Goal: Task Accomplishment & Management: Manage account settings

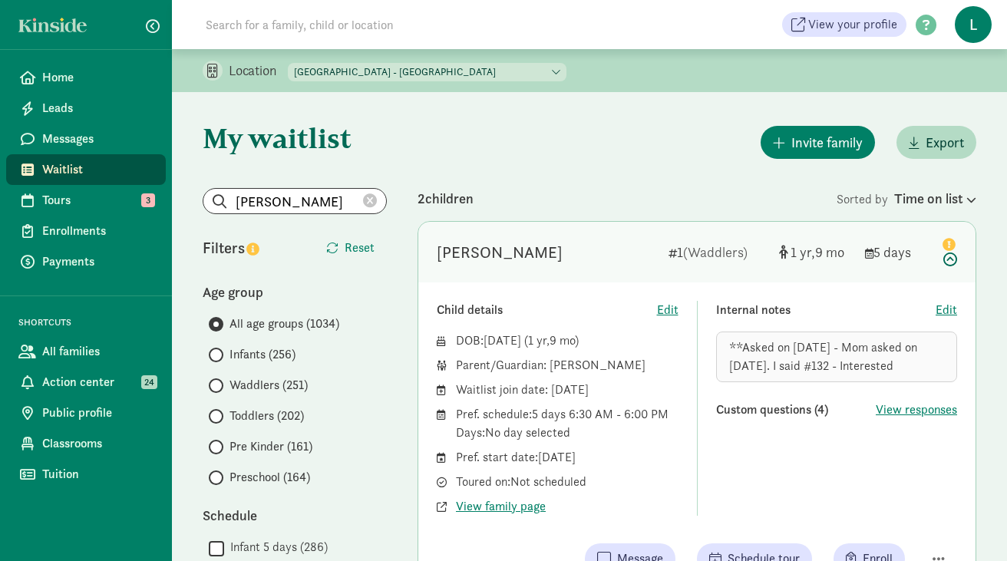
click at [365, 200] on icon at bounding box center [370, 201] width 14 height 14
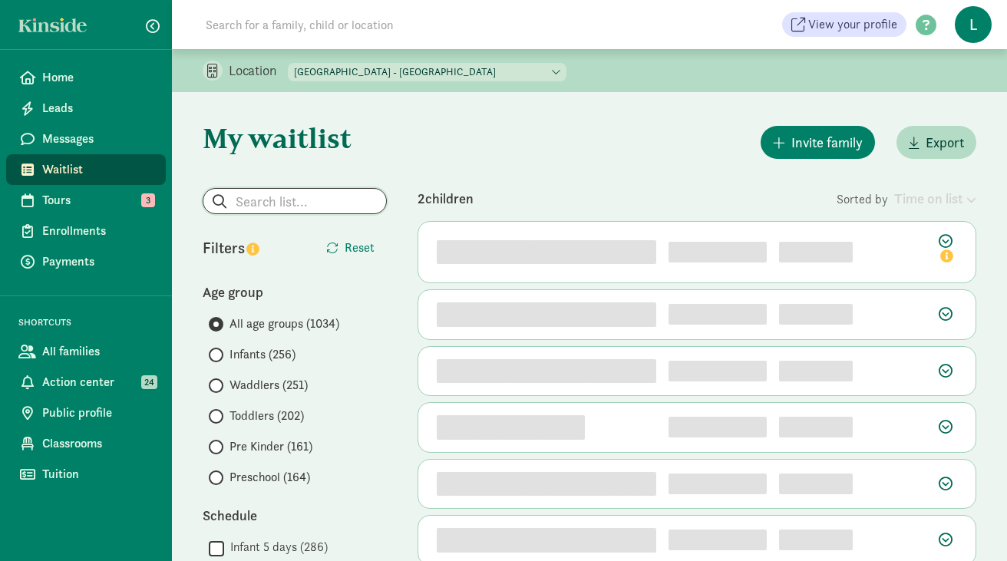
click at [277, 203] on input "search" at bounding box center [294, 201] width 183 height 25
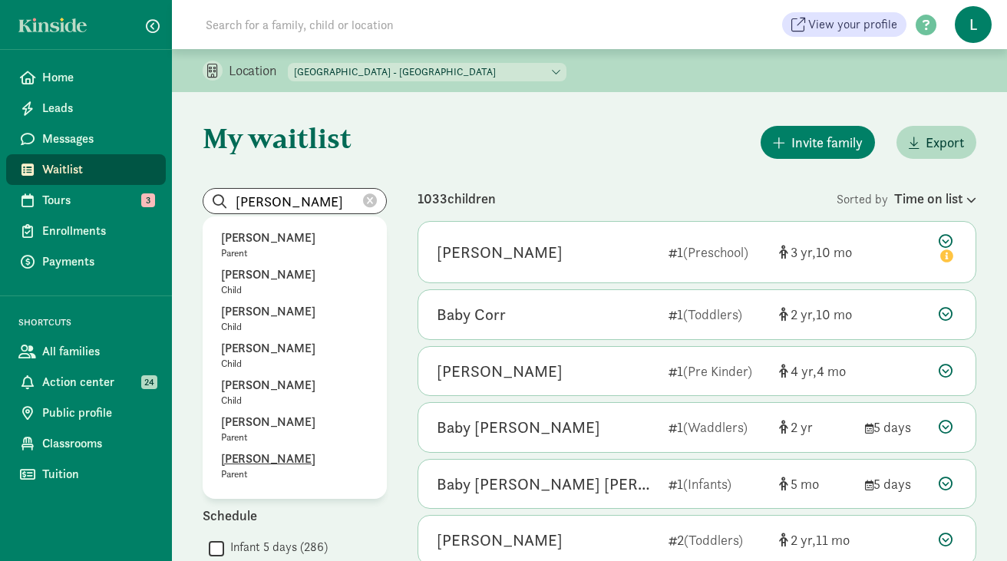
click at [284, 462] on p "William Jefferson" at bounding box center [294, 459] width 147 height 18
type input "William Jefferson"
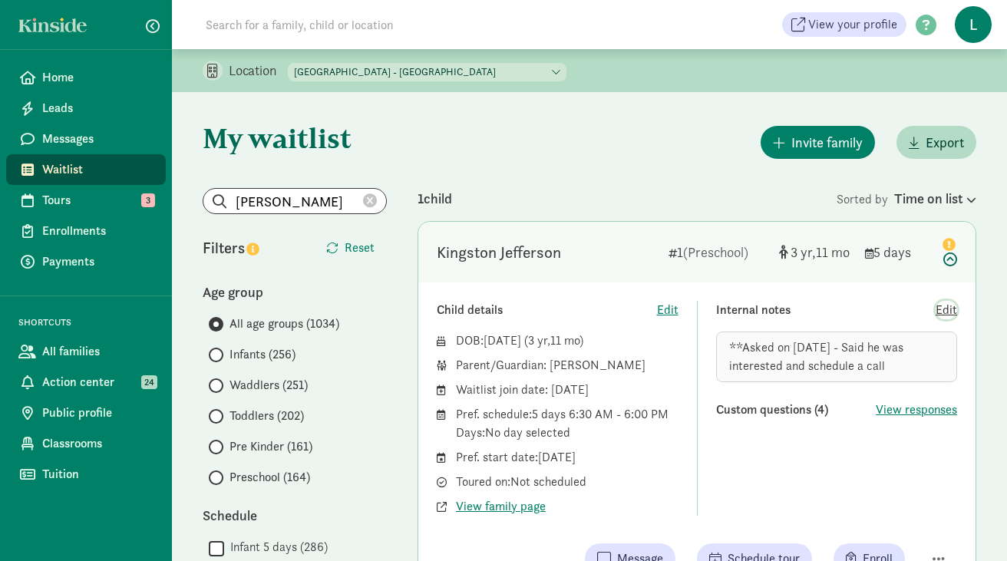
click at [947, 311] on span "Edit" at bounding box center [945, 310] width 21 height 18
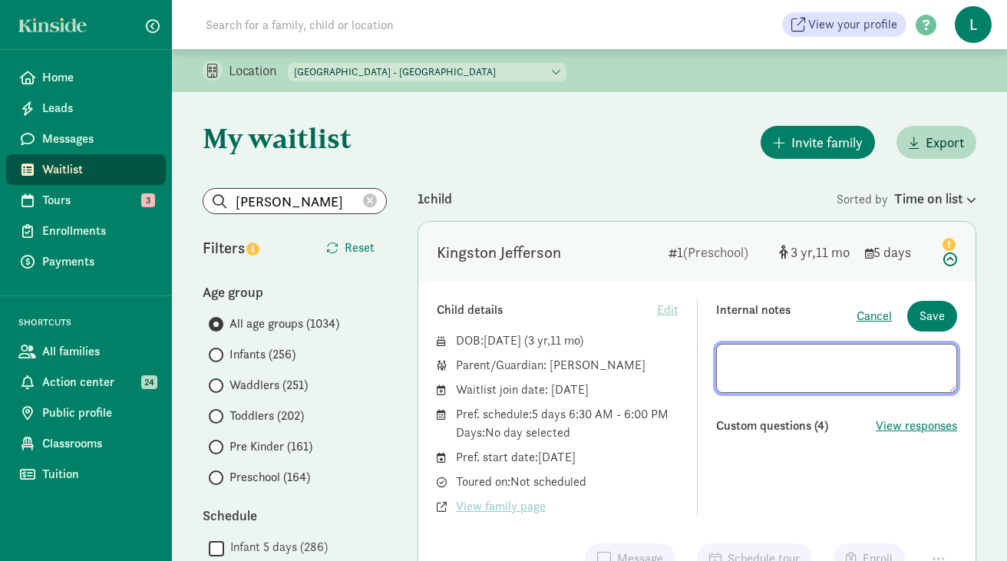
click at [807, 380] on textarea at bounding box center [837, 368] width 242 height 49
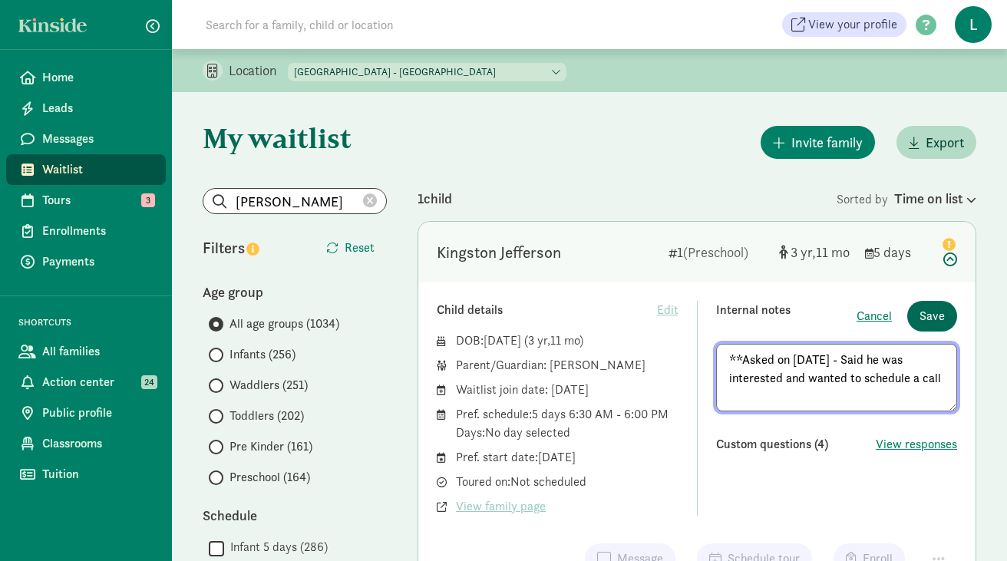
type textarea "**Asked on 8/15/25 - Said he was interested and wanted to schedule a call"
click at [926, 314] on span "Save" at bounding box center [931, 316] width 25 height 18
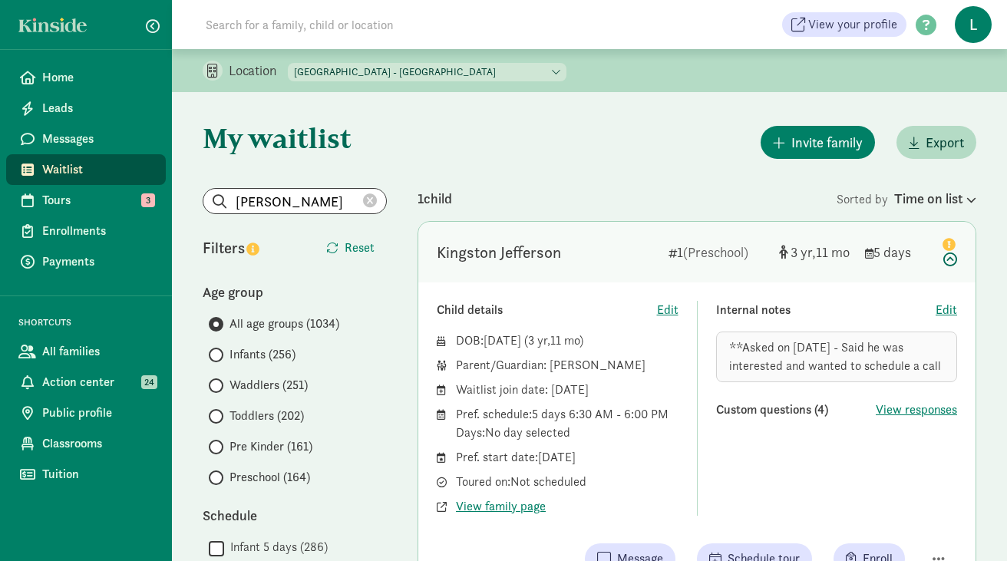
click at [372, 199] on icon at bounding box center [370, 201] width 14 height 14
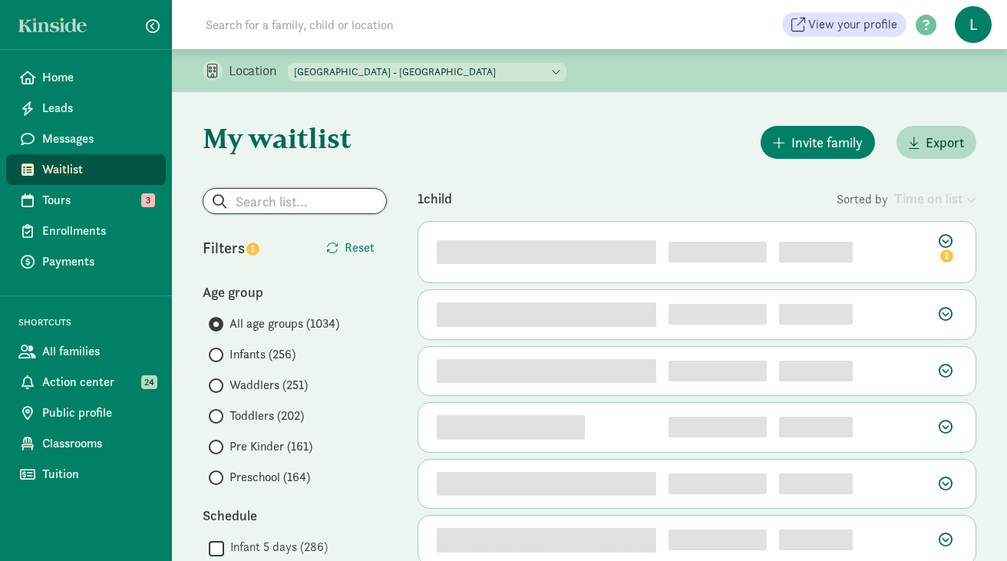
click at [301, 201] on input "search" at bounding box center [294, 201] width 183 height 25
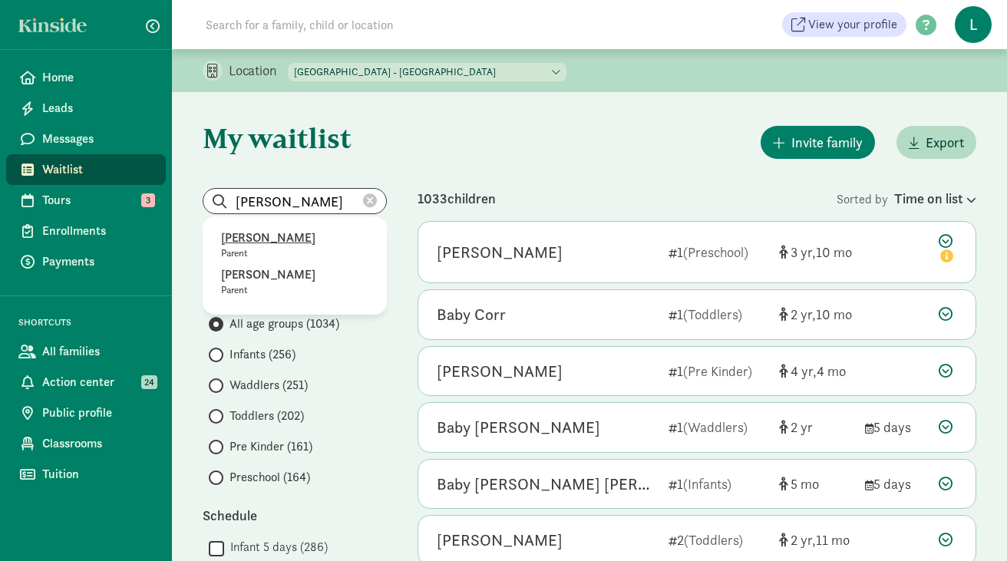
click at [259, 238] on p "Eunice Cardenas" at bounding box center [294, 238] width 147 height 18
type input "Eunice Cardenas"
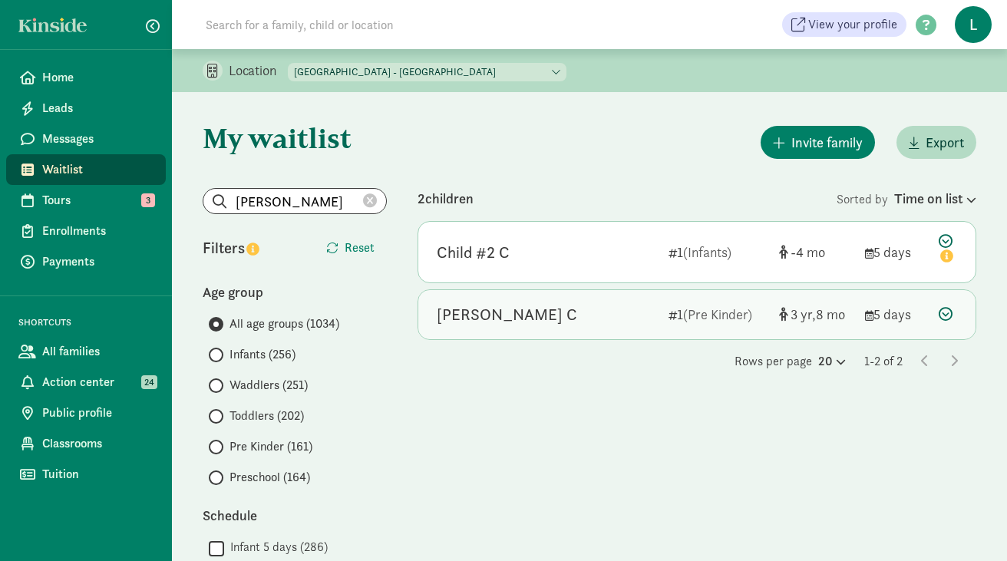
click at [927, 314] on div "Zacarias C 1 (Pre Kinder) 3 8 5 days" at bounding box center [696, 314] width 557 height 49
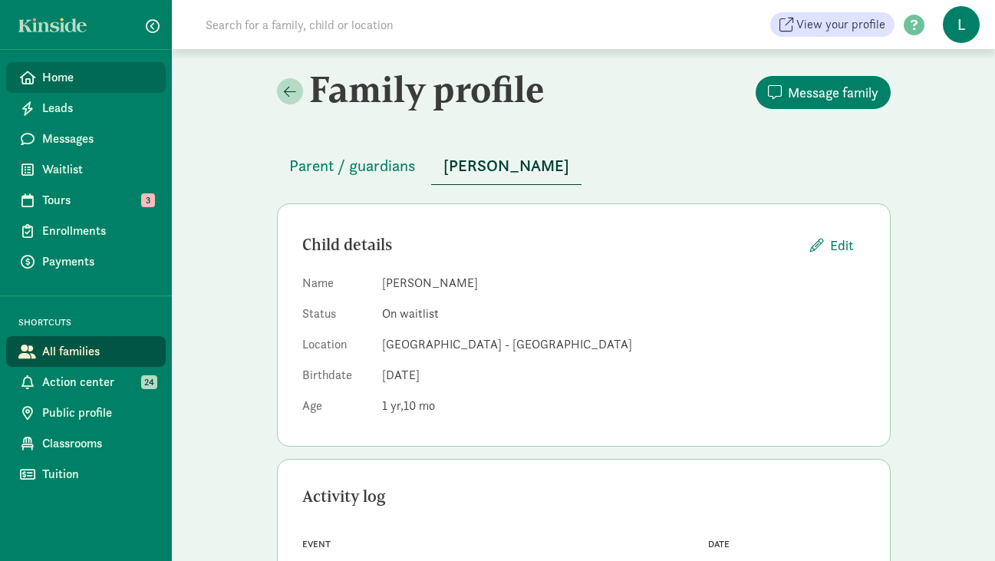
click at [74, 83] on span "Home" at bounding box center [97, 77] width 111 height 18
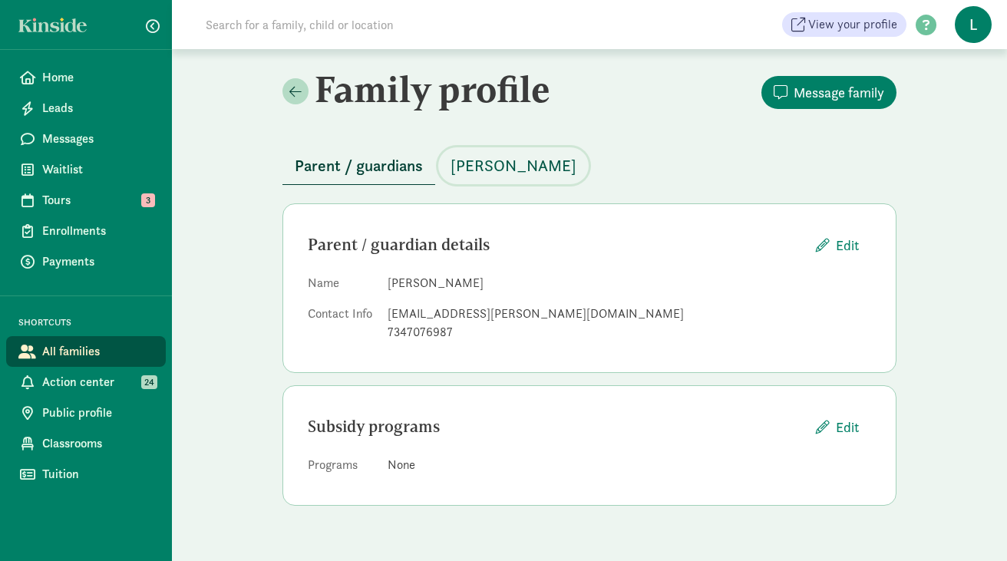
click at [519, 167] on span "[PERSON_NAME]" at bounding box center [513, 165] width 126 height 25
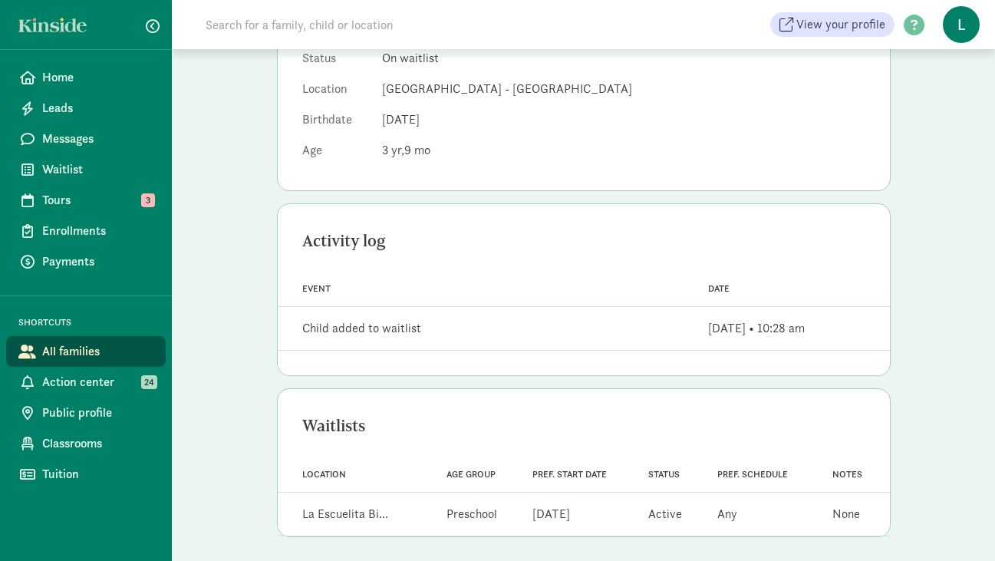
scroll to position [262, 0]
